Goal: Transaction & Acquisition: Purchase product/service

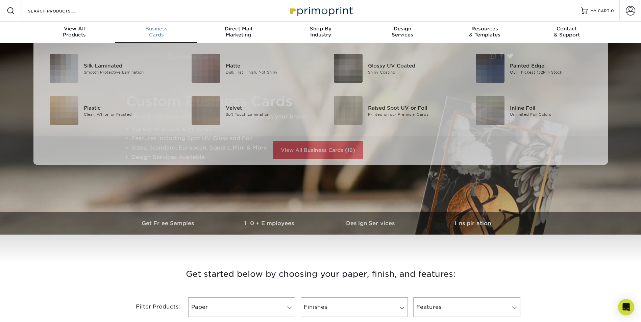
click at [162, 33] on div "Business Cards" at bounding box center [156, 32] width 82 height 12
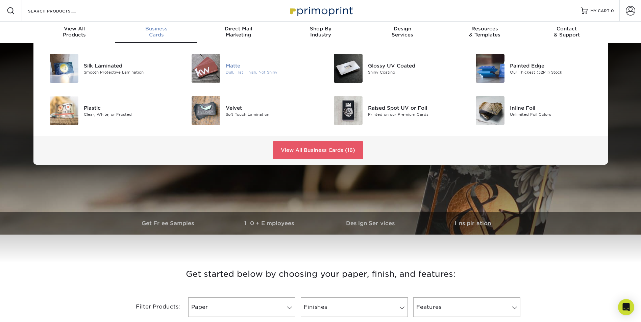
click at [207, 75] on img at bounding box center [206, 68] width 29 height 29
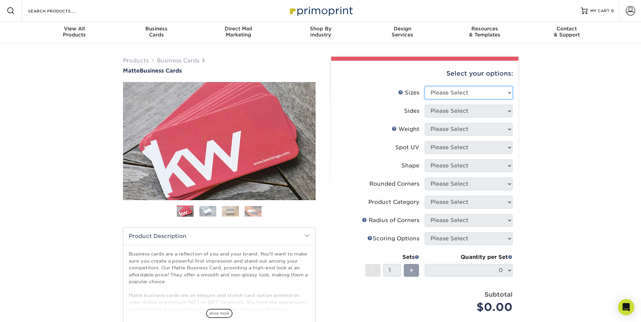
click at [507, 91] on select "Please Select 1.5" x 3.5" - Mini 1.75" x 3.5" - Mini 2" x 2" - Square 2" x 3" -…" at bounding box center [469, 93] width 88 height 13
select select "2.00x3.50"
click at [425, 87] on select "Please Select 1.5" x 3.5" - Mini 1.75" x 3.5" - Mini 2" x 2" - Square 2" x 3" -…" at bounding box center [469, 93] width 88 height 13
click at [498, 112] on select "Please Select Print Both Sides Print Front Only" at bounding box center [469, 111] width 88 height 13
select select "13abbda7-1d64-4f25-8bb2-c179b224825d"
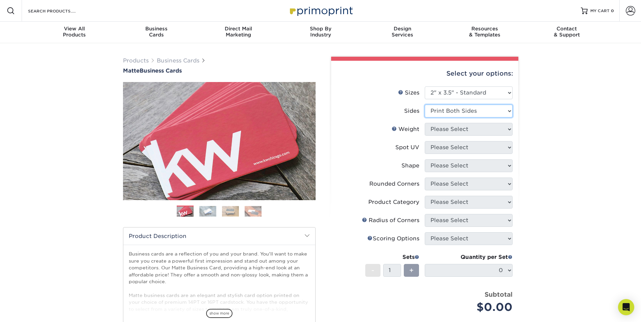
click at [425, 105] on select "Please Select Print Both Sides Print Front Only" at bounding box center [469, 111] width 88 height 13
click at [494, 129] on select "Please Select 16PT 14PT" at bounding box center [469, 129] width 88 height 13
select select "16PT"
click at [425, 123] on select "Please Select 16PT 14PT" at bounding box center [469, 129] width 88 height 13
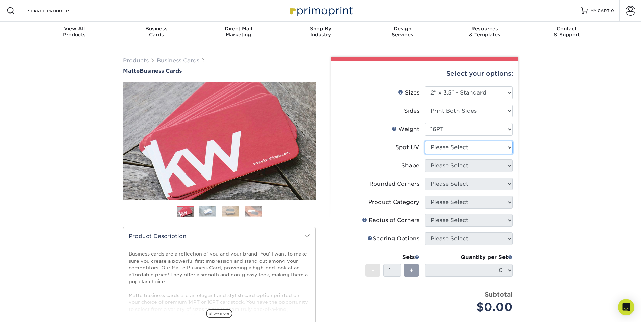
click at [494, 147] on select "Please Select No Spot UV Front and Back (Both Sides) Front Only Back Only" at bounding box center [469, 147] width 88 height 13
select select "0"
click at [425, 141] on select "Please Select No Spot UV Front and Back (Both Sides) Front Only Back Only" at bounding box center [469, 147] width 88 height 13
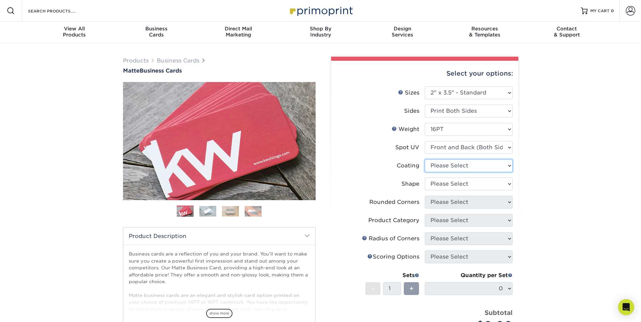
click at [491, 167] on select at bounding box center [469, 166] width 88 height 13
select select "121bb7b5-3b4d-429f-bd8d-bbf80e953313"
click at [425, 160] on select at bounding box center [469, 166] width 88 height 13
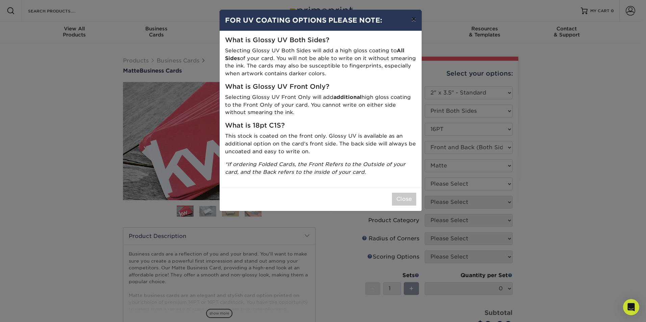
click at [411, 21] on button "×" at bounding box center [414, 19] width 16 height 19
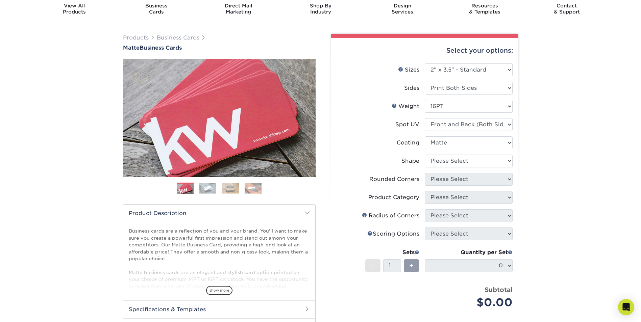
scroll to position [68, 0]
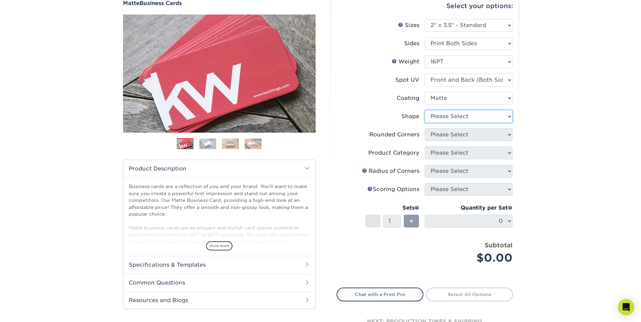
click at [506, 117] on select "Please Select Standard" at bounding box center [469, 116] width 88 height 13
select select "standard"
click at [425, 110] on select "Please Select Standard" at bounding box center [469, 116] width 88 height 13
click at [412, 222] on span "+" at bounding box center [411, 221] width 4 height 10
click at [208, 145] on img at bounding box center [207, 144] width 17 height 10
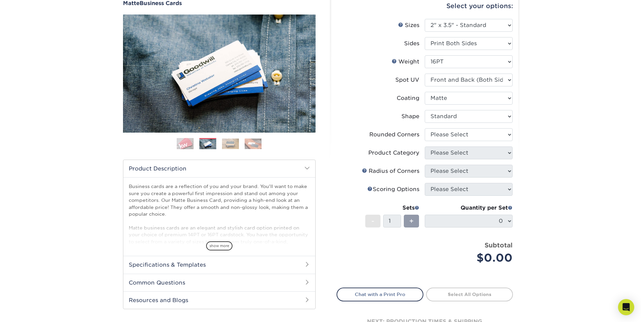
click at [229, 147] on img at bounding box center [230, 144] width 17 height 10
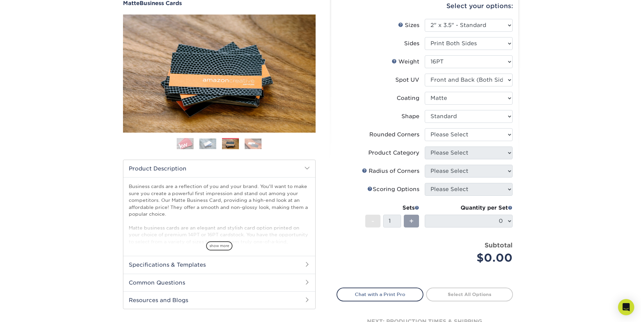
click at [255, 146] on img at bounding box center [253, 144] width 17 height 10
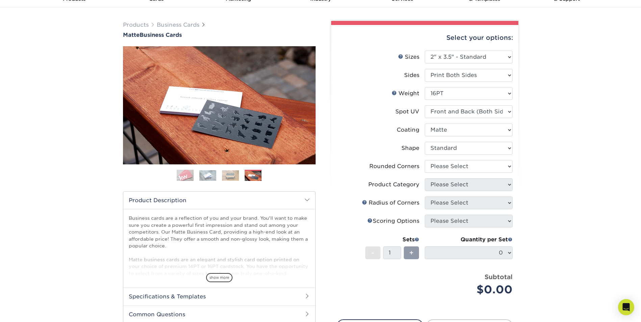
scroll to position [0, 0]
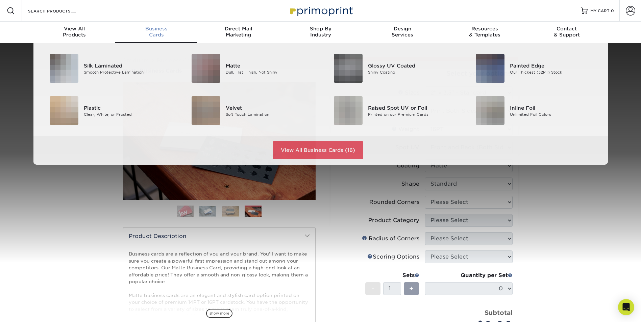
click at [160, 34] on div "Business Cards" at bounding box center [156, 32] width 82 height 12
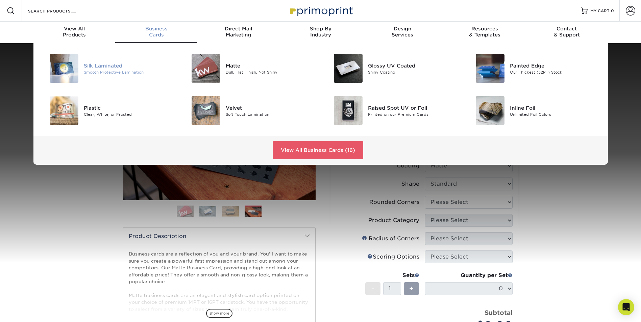
click at [72, 70] on img at bounding box center [64, 68] width 29 height 29
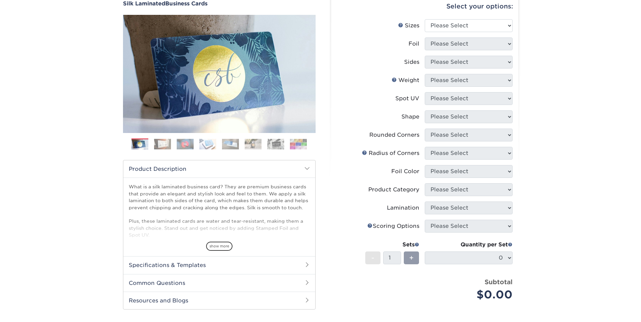
scroll to position [68, 0]
click at [160, 147] on img at bounding box center [162, 144] width 17 height 10
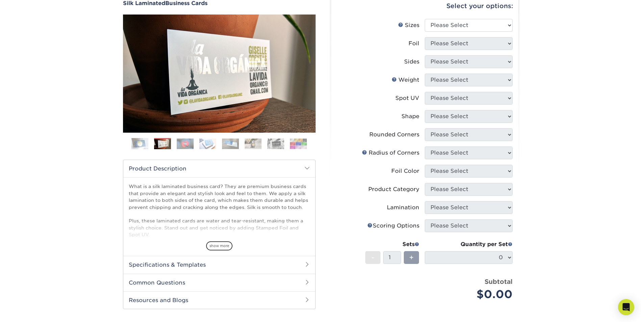
click at [188, 142] on img at bounding box center [185, 144] width 17 height 10
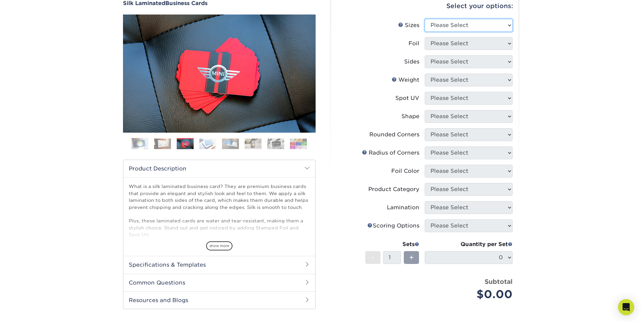
click at [509, 25] on select "Please Select 1.5" x 3.5" - Mini 1.75" x 3.5" - Mini 2" x 2" - Square 2" x 3" -…" at bounding box center [469, 25] width 88 height 13
select select "2.00x3.50"
click at [425, 19] on select "Please Select 1.5" x 3.5" - Mini 1.75" x 3.5" - Mini 2" x 2" - Square 2" x 3" -…" at bounding box center [469, 25] width 88 height 13
click at [499, 43] on select "Please Select Yes No" at bounding box center [469, 43] width 88 height 13
select select "0"
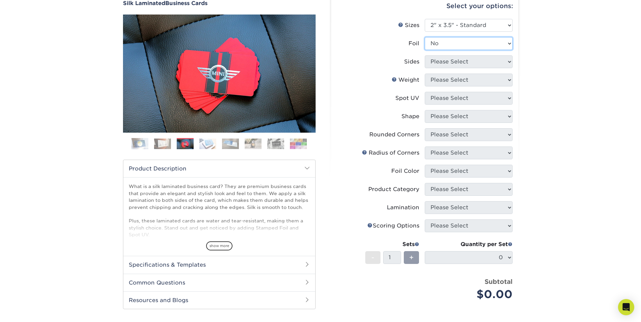
click at [425, 37] on select "Please Select Yes No" at bounding box center [469, 43] width 88 height 13
click at [494, 64] on select "Please Select Print Both Sides Print Front Only" at bounding box center [469, 61] width 88 height 13
select select "13abbda7-1d64-4f25-8bb2-c179b224825d"
click at [425, 55] on select "Please Select Print Both Sides Print Front Only" at bounding box center [469, 61] width 88 height 13
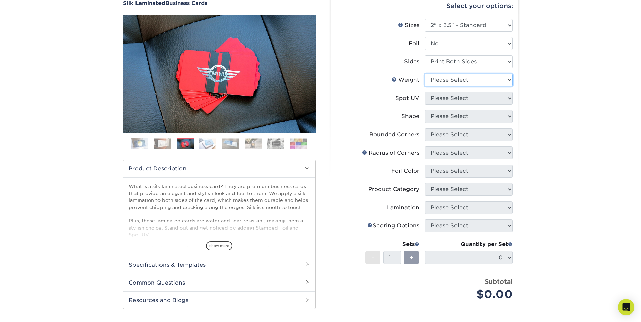
click at [492, 81] on select "Please Select 16PT" at bounding box center [469, 80] width 88 height 13
select select "16PT"
click at [425, 74] on select "Please Select 16PT" at bounding box center [469, 80] width 88 height 13
click at [488, 98] on select "Please Select No Spot UV Front and Back (Both Sides) Front Only Back Only" at bounding box center [469, 98] width 88 height 13
select select "0"
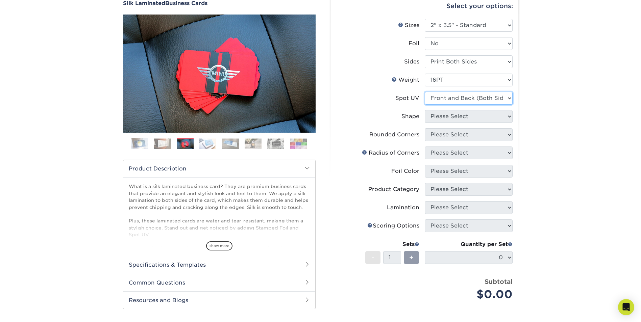
click at [425, 92] on select "Please Select No Spot UV Front and Back (Both Sides) Front Only Back Only" at bounding box center [469, 98] width 88 height 13
click at [493, 116] on select "Please Select Standard" at bounding box center [469, 116] width 88 height 13
select select "standard"
click at [425, 110] on select "Please Select Standard" at bounding box center [469, 116] width 88 height 13
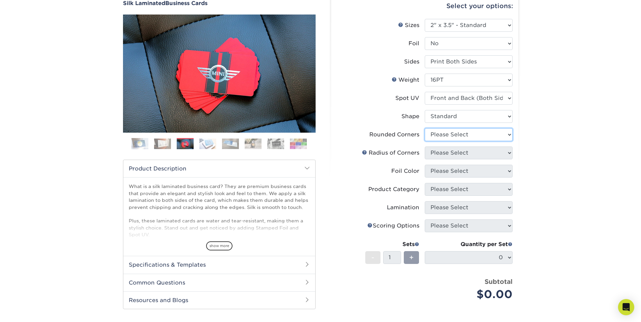
click at [504, 132] on select "Please Select Yes - Round 2 Corners Yes - Round 4 Corners No" at bounding box center [469, 134] width 88 height 13
select select "0"
click at [425, 128] on select "Please Select Yes - Round 2 Corners Yes - Round 4 Corners No" at bounding box center [469, 134] width 88 height 13
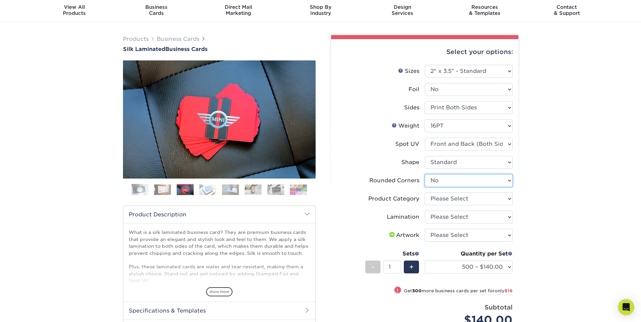
scroll to position [34, 0]
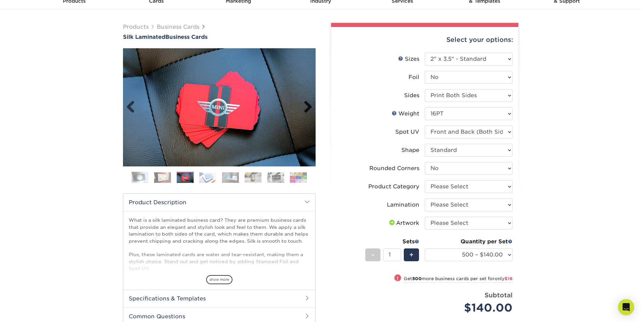
click at [308, 106] on link "Next" at bounding box center [306, 108] width 14 height 14
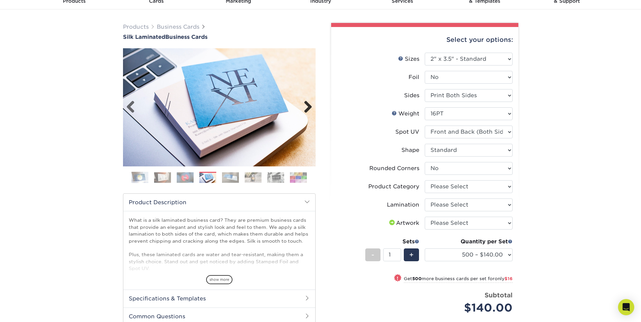
click at [308, 106] on link "Next" at bounding box center [306, 108] width 14 height 14
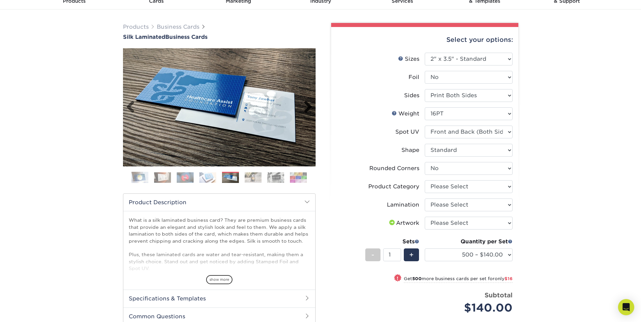
click at [308, 106] on link "Next" at bounding box center [306, 108] width 14 height 14
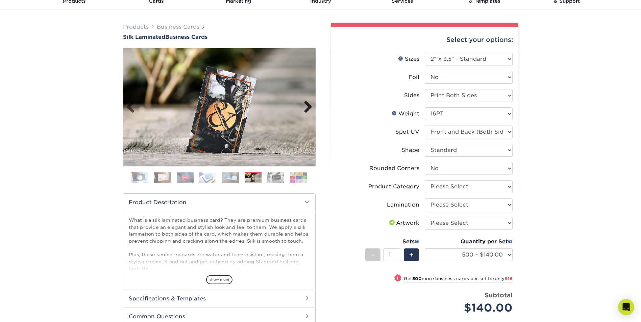
click at [308, 106] on link "Next" at bounding box center [306, 108] width 14 height 14
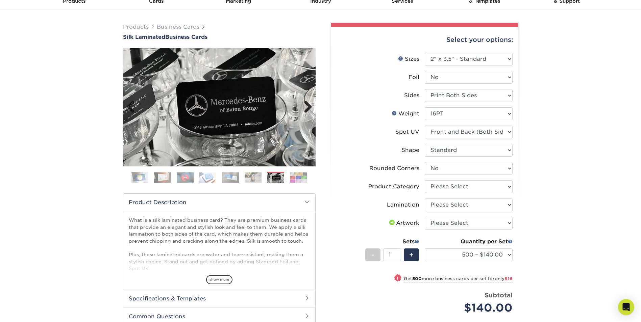
click at [308, 106] on link "Next" at bounding box center [306, 108] width 14 height 14
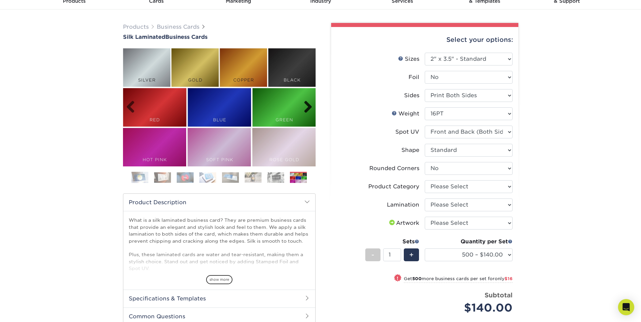
click at [308, 106] on link "Next" at bounding box center [306, 108] width 14 height 14
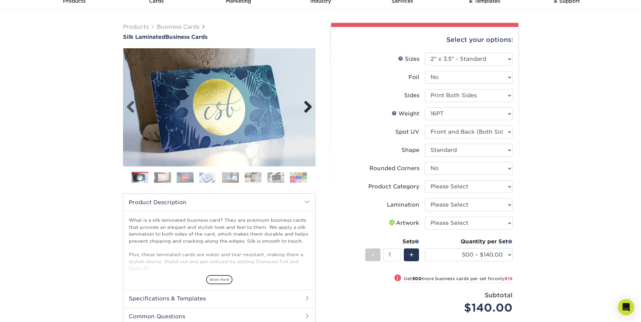
click at [308, 106] on link "Next" at bounding box center [306, 108] width 14 height 14
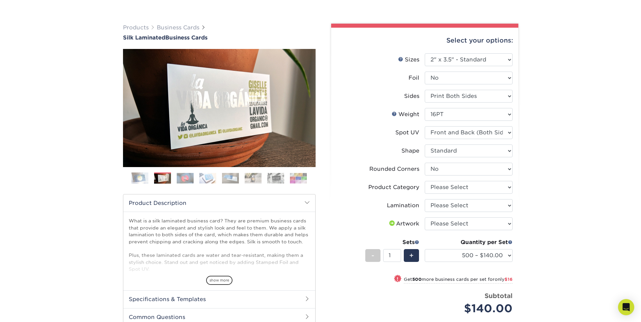
scroll to position [0, 0]
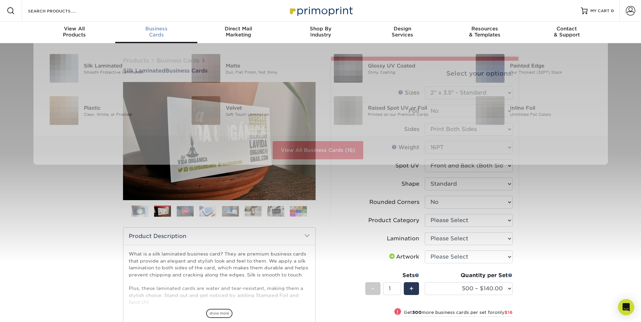
click at [155, 32] on div "Business Cards" at bounding box center [156, 32] width 82 height 12
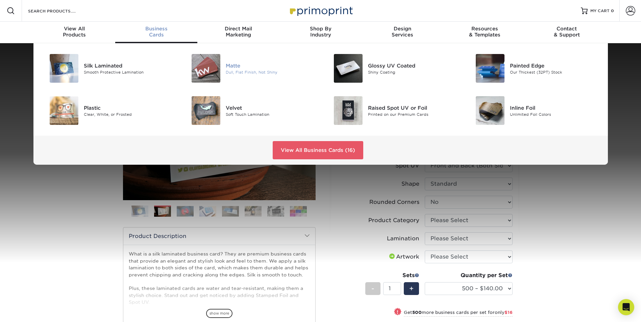
click at [234, 71] on div "Dull, Flat Finish, Not Shiny" at bounding box center [271, 72] width 90 height 6
